Goal: Consume media (video, audio): Watch videos, listen to music or podcasts

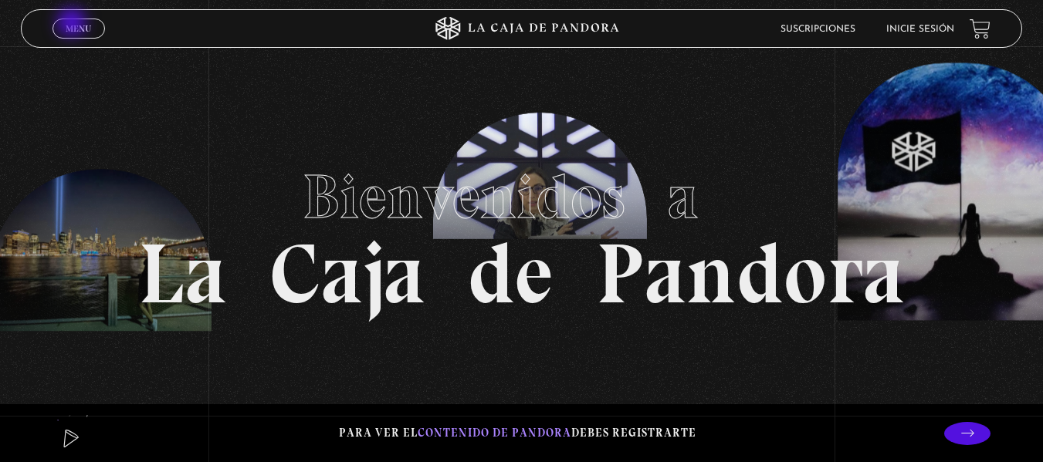
click at [73, 24] on span "Menu" at bounding box center [78, 28] width 25 height 9
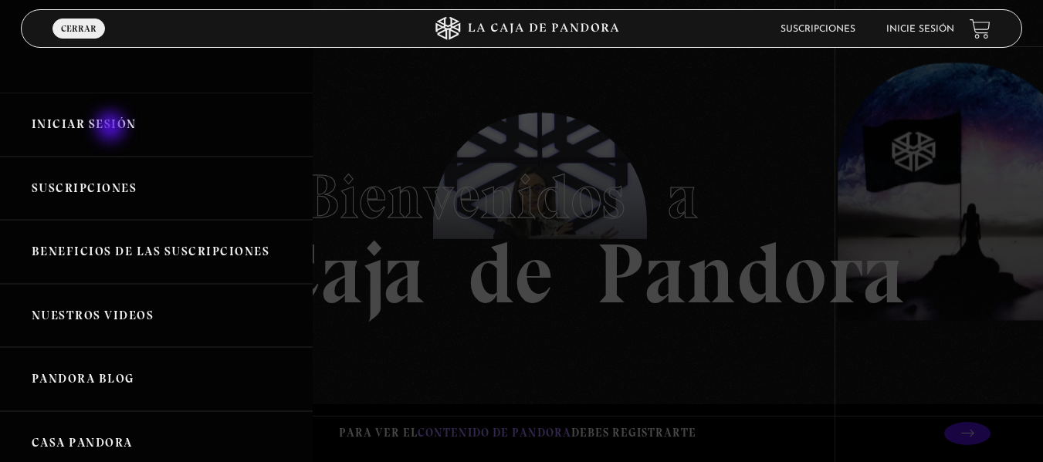
click at [112, 128] on link "Iniciar Sesión" at bounding box center [156, 125] width 313 height 64
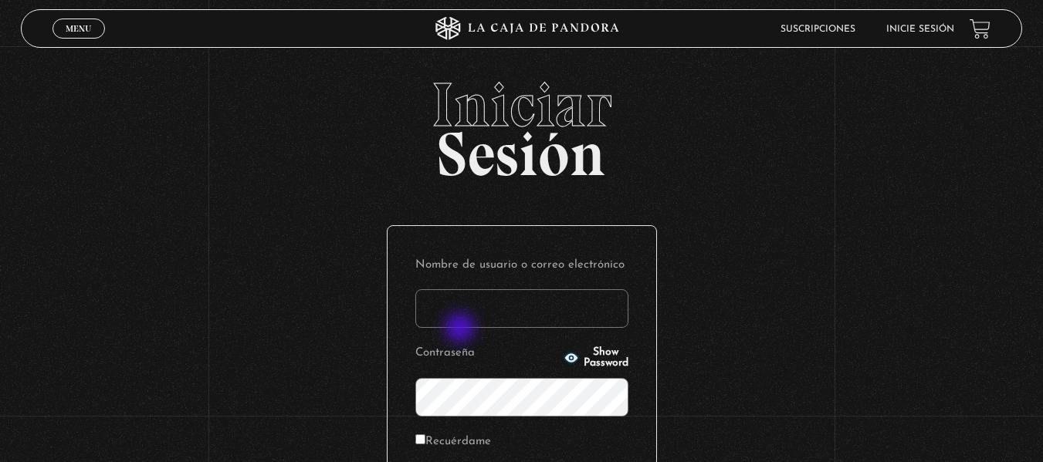
click at [462, 330] on form "Nombre de usuario o correo electrónico Contraseña Show Password Recuérdame Acce…" at bounding box center [521, 384] width 213 height 261
click at [477, 318] on input "Nombre de usuario o correo electrónico" at bounding box center [521, 308] width 213 height 39
type input "branzelpic@gmail.com"
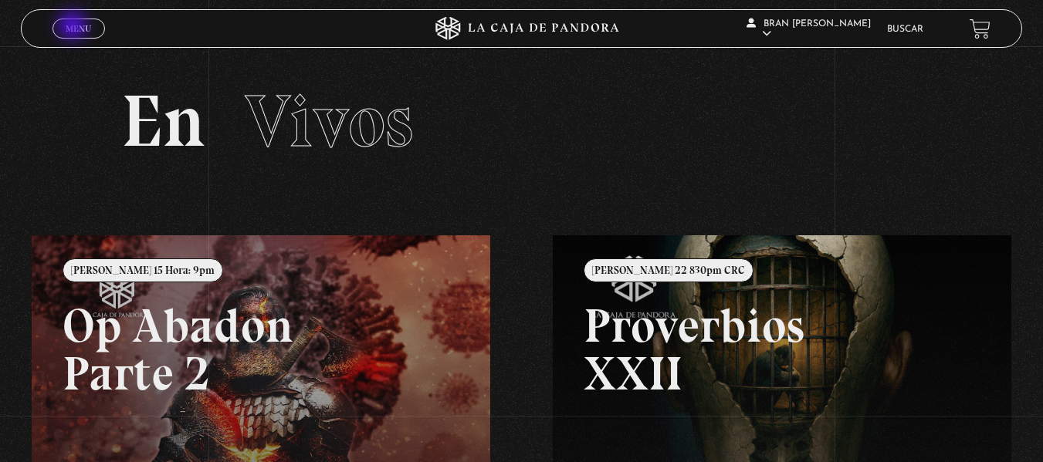
click at [74, 27] on span "Menu" at bounding box center [78, 28] width 25 height 9
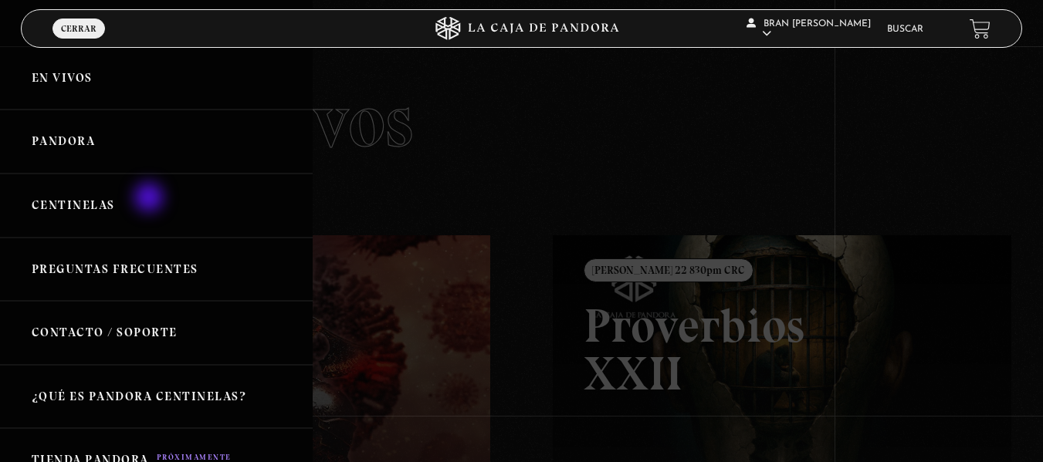
click at [151, 199] on link "Centinelas" at bounding box center [156, 206] width 313 height 64
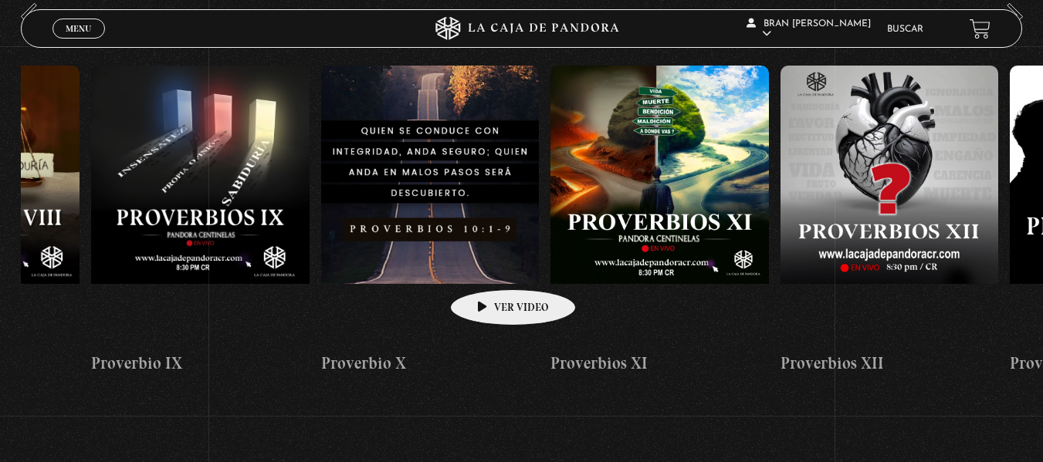
scroll to position [235, 0]
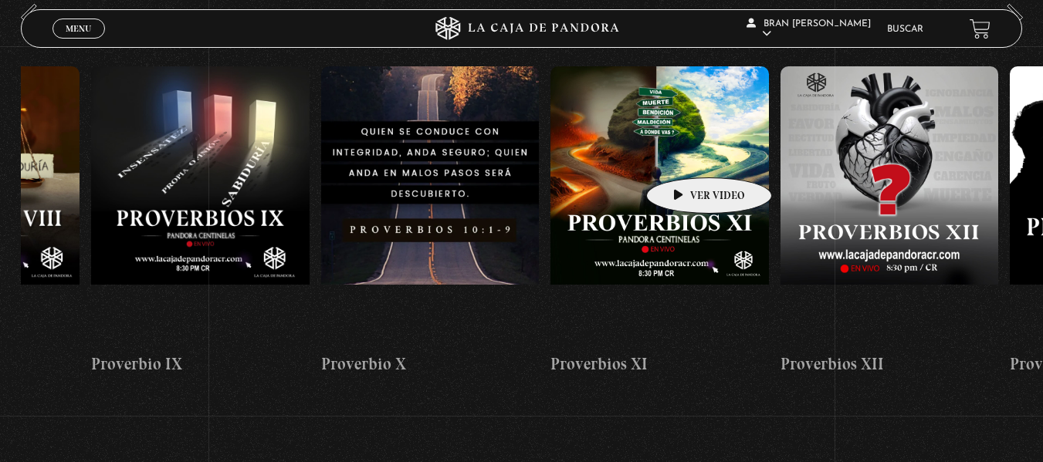
click at [685, 154] on figure at bounding box center [659, 205] width 218 height 278
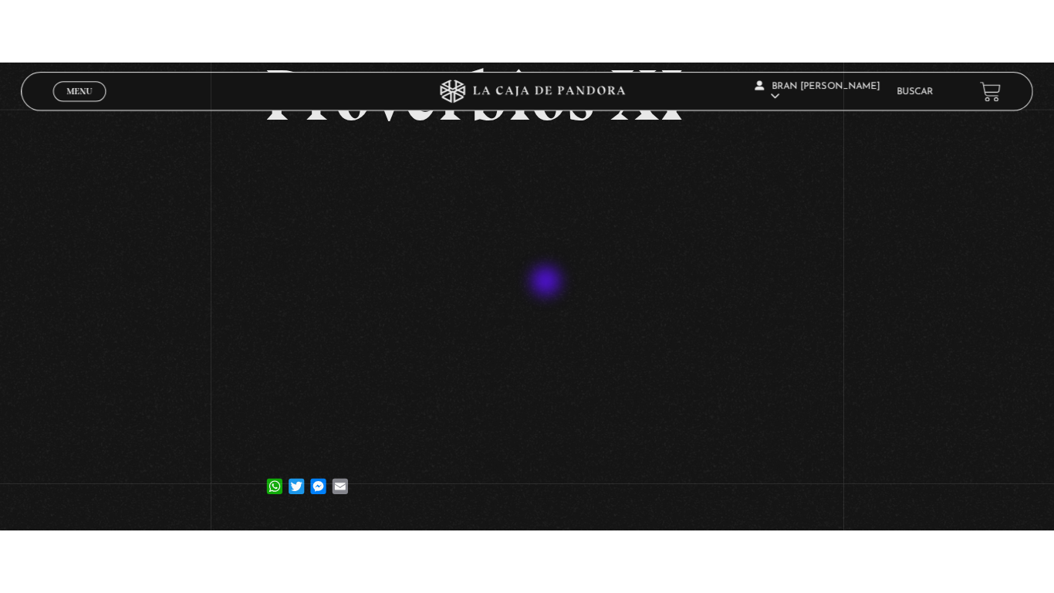
scroll to position [127, 0]
